Goal: Find contact information: Find contact information

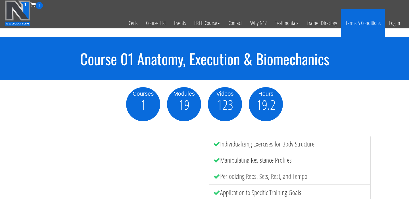
click at [355, 22] on link "Terms & Conditions" at bounding box center [363, 23] width 44 height 28
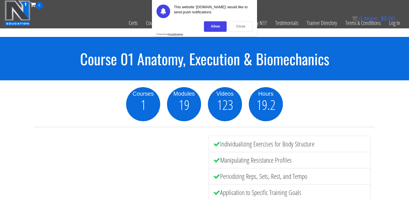
click at [245, 25] on div "Close" at bounding box center [241, 26] width 24 height 11
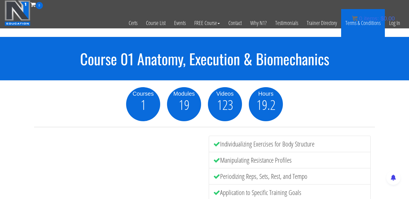
click at [358, 24] on link "Terms & Conditions" at bounding box center [363, 23] width 44 height 28
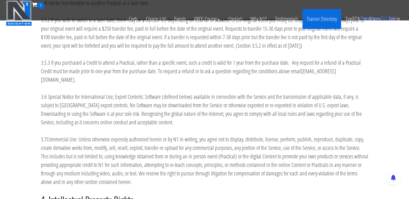
scroll to position [1808, 0]
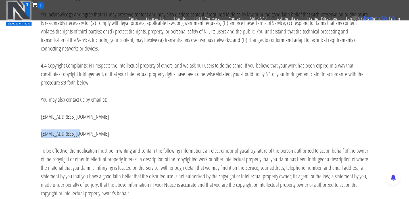
drag, startPoint x: 77, startPoint y: 118, endPoint x: 38, endPoint y: 111, distance: 39.9
copy span "[EMAIL_ADDRESS][DOMAIN_NAME]"
